Goal: Register for event/course

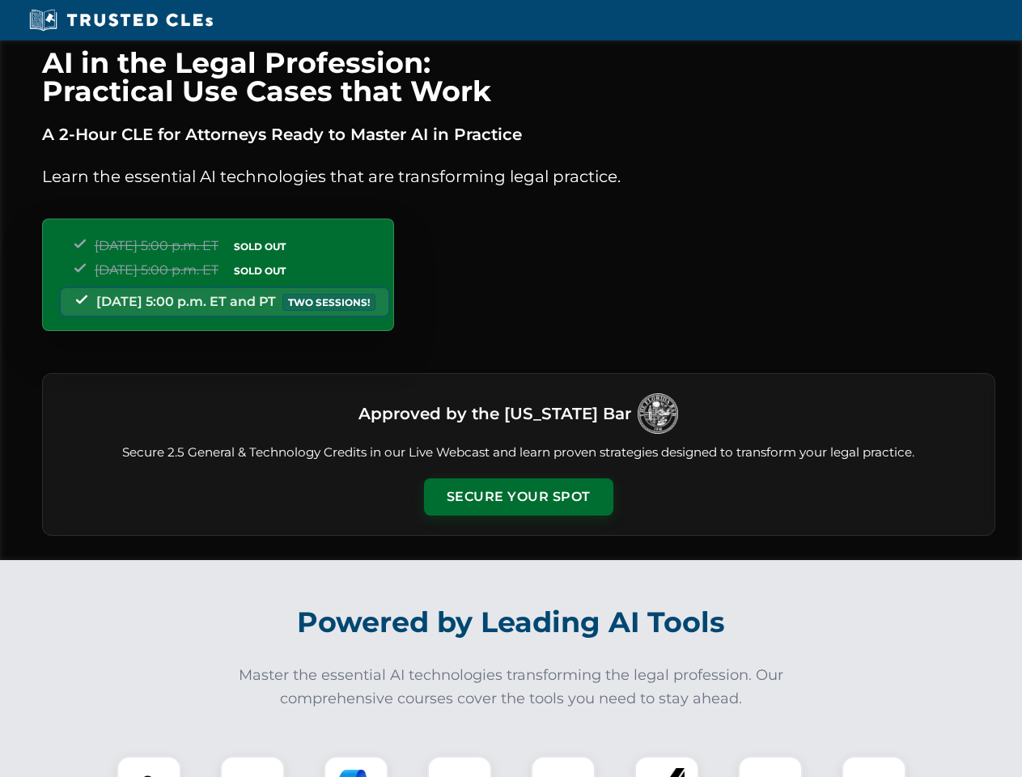
click at [518, 497] on button "Secure Your Spot" at bounding box center [518, 496] width 189 height 37
click at [149, 766] on img at bounding box center [148, 787] width 47 height 47
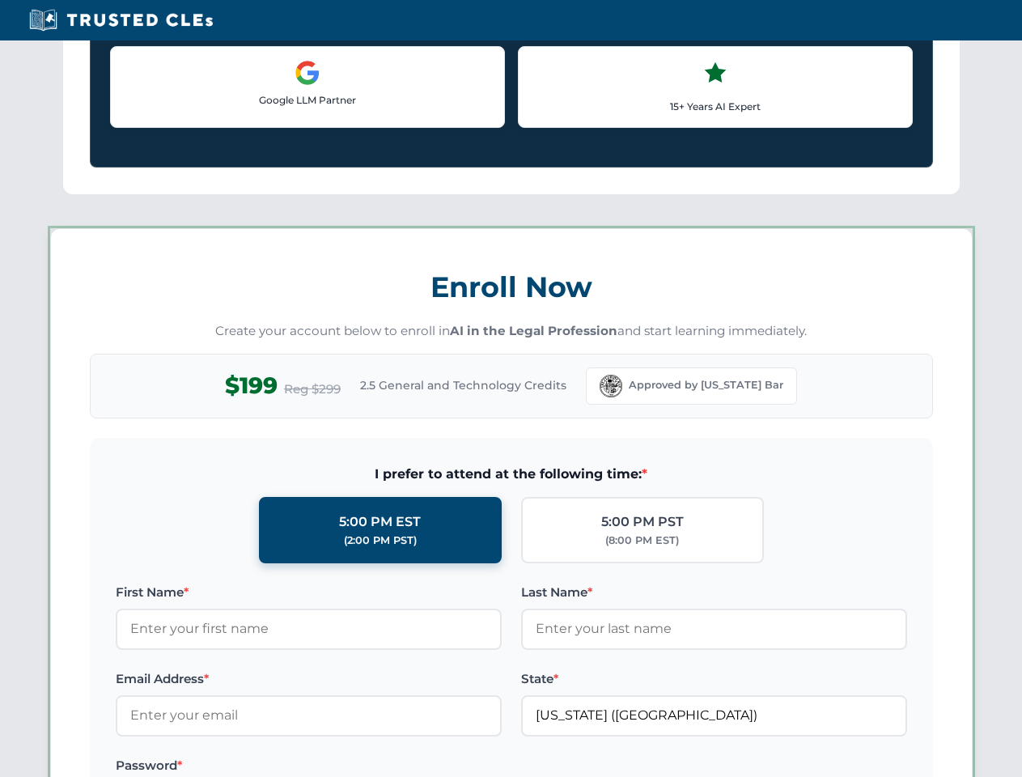
click at [356, 766] on label "Password *" at bounding box center [309, 764] width 386 height 19
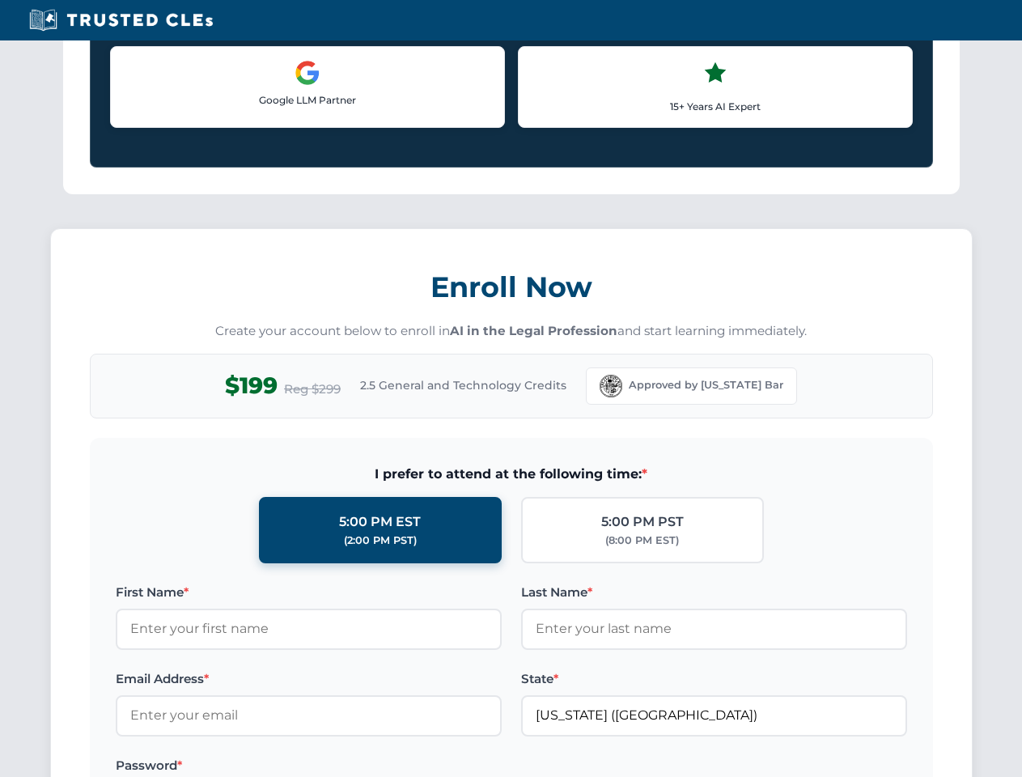
scroll to position [1588, 0]
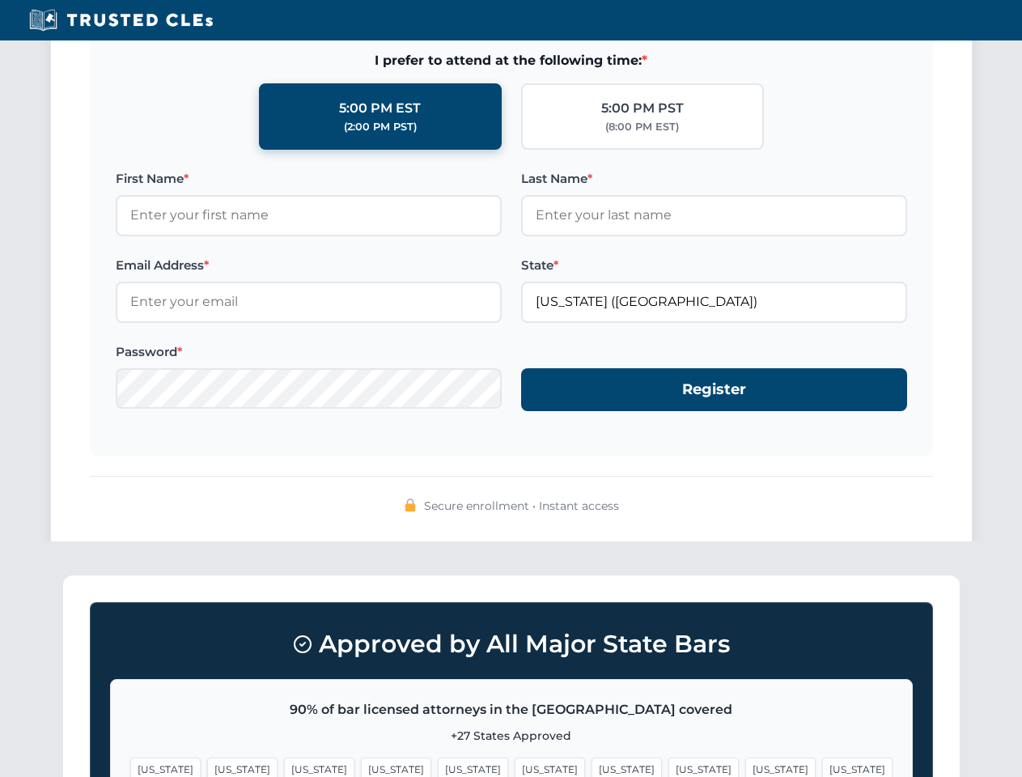
click at [745, 766] on span "[US_STATE]" at bounding box center [780, 768] width 70 height 23
